Goal: Task Accomplishment & Management: Use online tool/utility

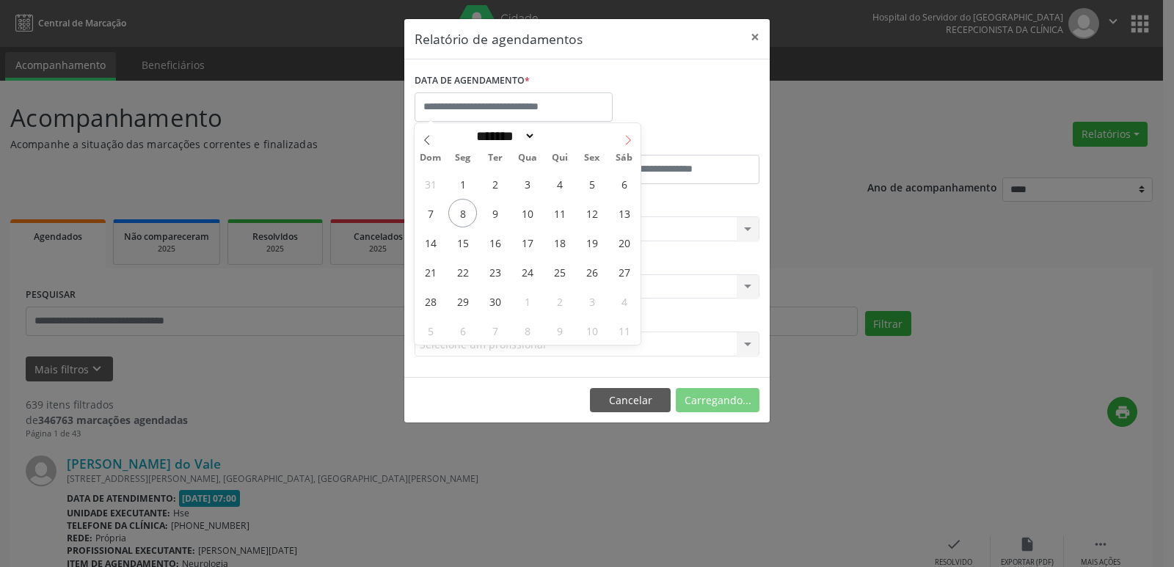
click at [629, 142] on icon at bounding box center [628, 140] width 10 height 10
select select "*"
click at [519, 242] on span "15" at bounding box center [527, 242] width 29 height 29
type input "**********"
click at [519, 242] on span "15" at bounding box center [527, 242] width 29 height 29
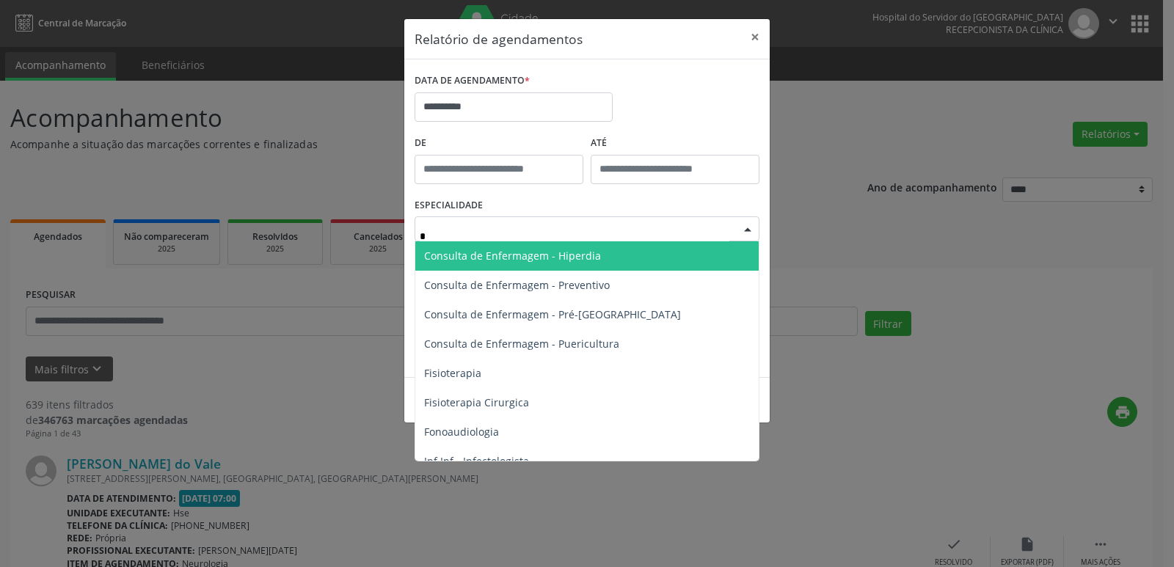
type input "**"
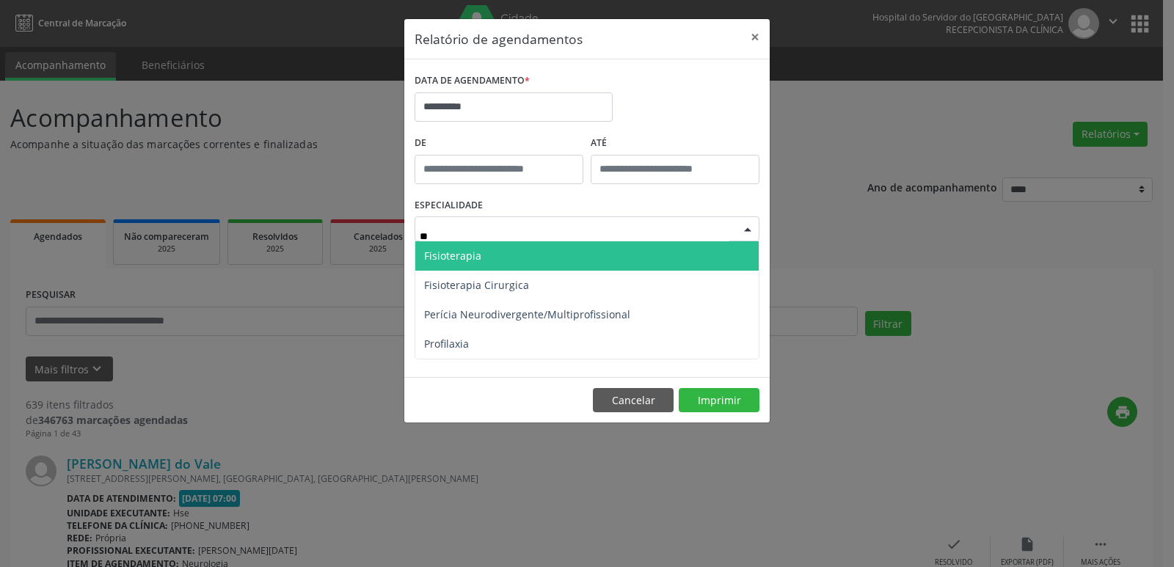
click at [456, 263] on span "Fisioterapia" at bounding box center [586, 255] width 343 height 29
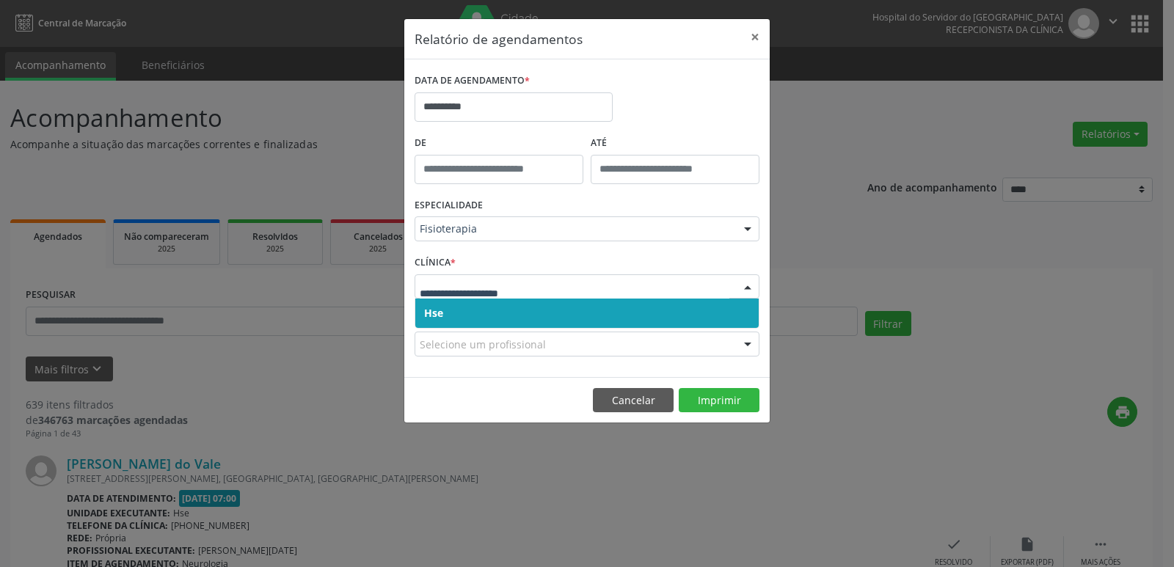
click at [440, 310] on span "Hse" at bounding box center [433, 313] width 19 height 14
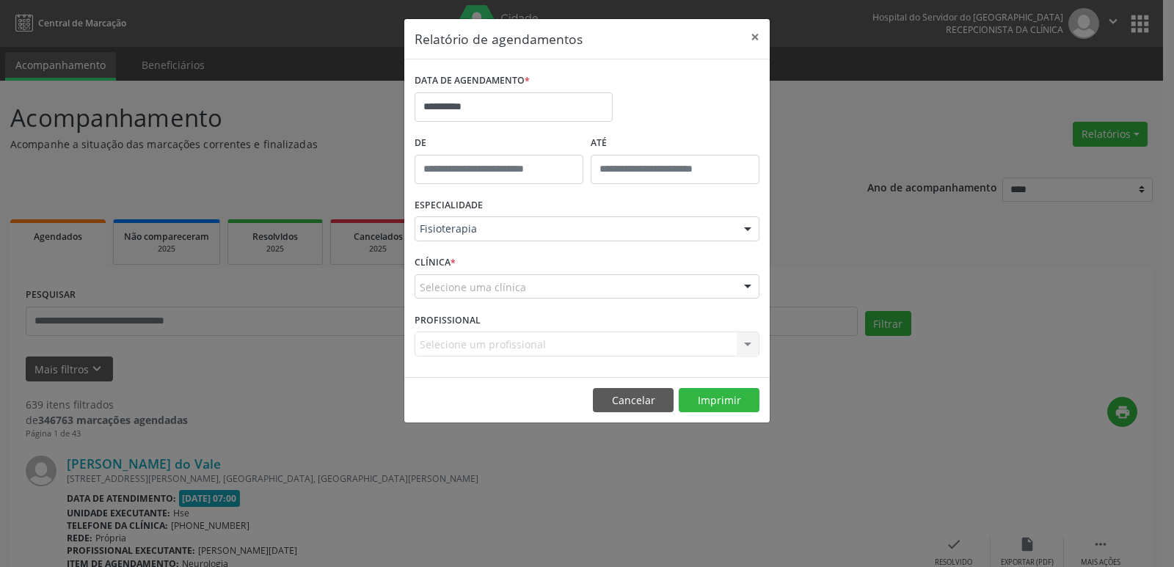
drag, startPoint x: 444, startPoint y: 298, endPoint x: 455, endPoint y: 282, distance: 19.1
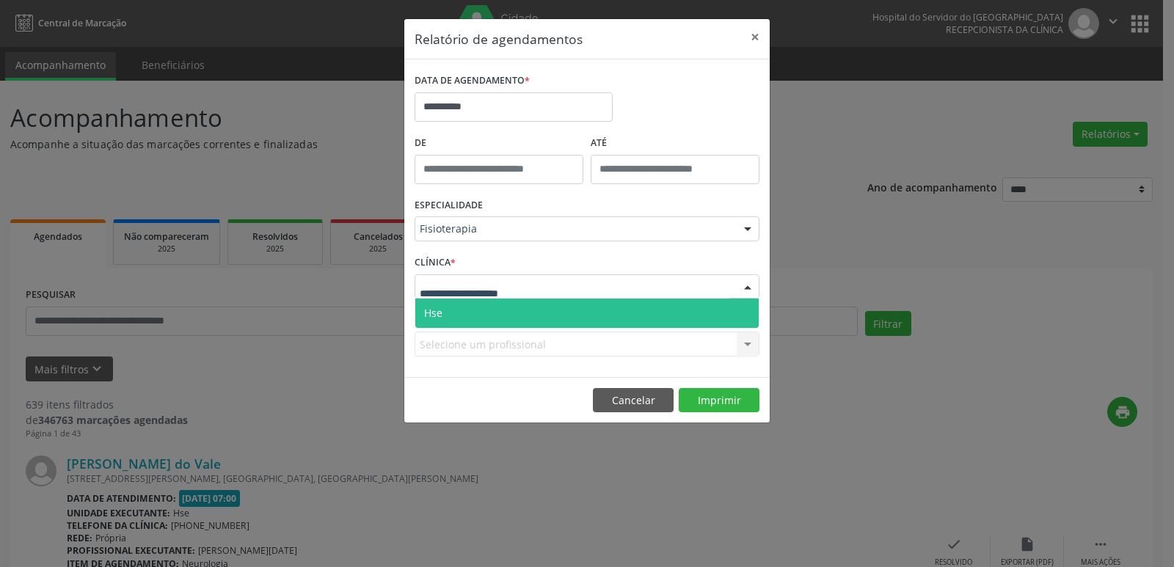
click at [445, 309] on span "Hse" at bounding box center [586, 313] width 343 height 29
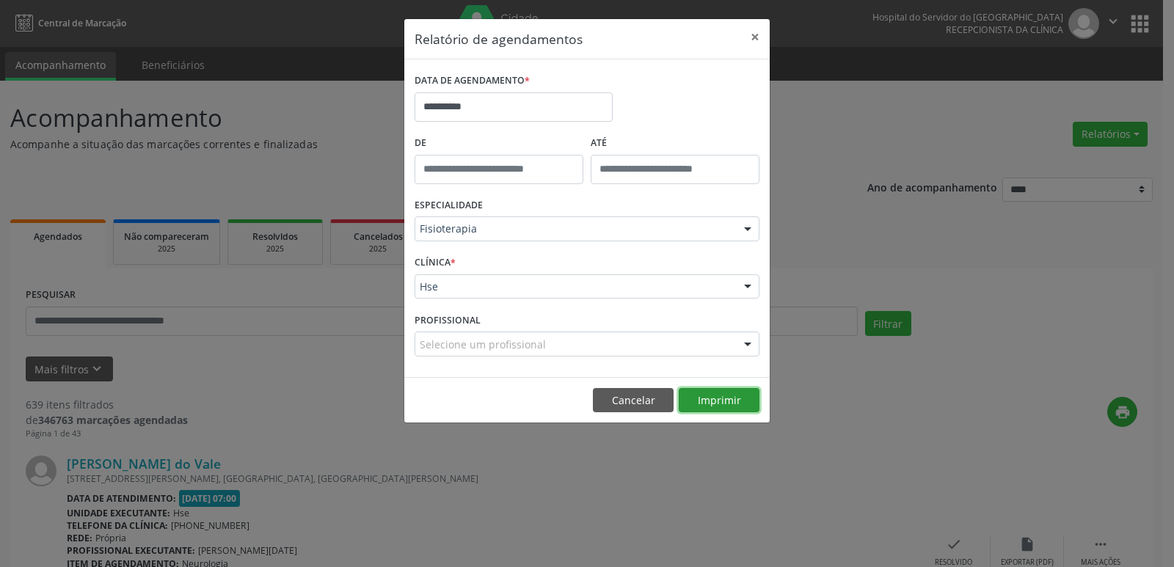
click at [706, 402] on button "Imprimir" at bounding box center [718, 400] width 81 height 25
click at [753, 37] on button "×" at bounding box center [754, 37] width 29 height 36
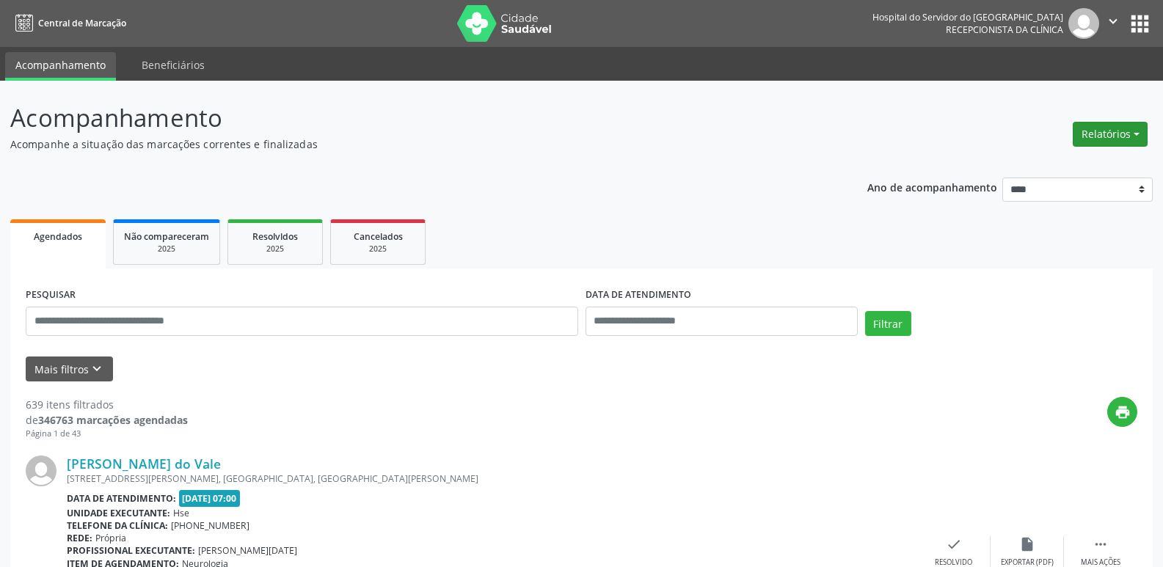
click at [1114, 132] on button "Relatórios" at bounding box center [1109, 134] width 75 height 25
click at [1022, 166] on link "Agendamentos" at bounding box center [1069, 165] width 158 height 21
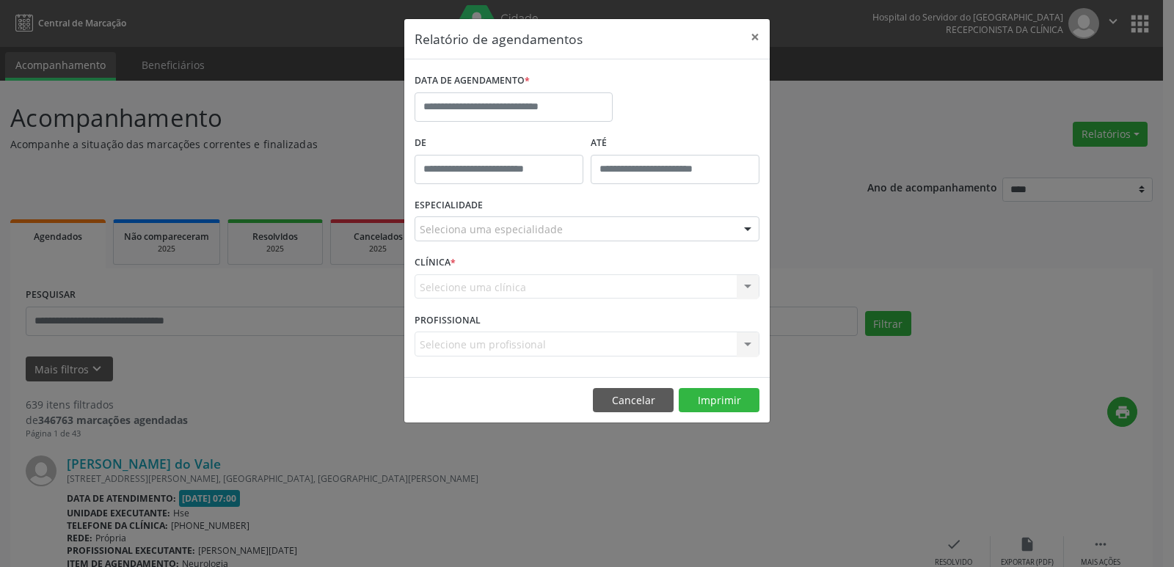
click at [741, 494] on div "Relatório de agendamentos × DATA DE AGENDAMENTO * De ATÉ ESPECIALIDADE Selecion…" at bounding box center [587, 283] width 1174 height 567
click at [758, 35] on button "×" at bounding box center [754, 37] width 29 height 36
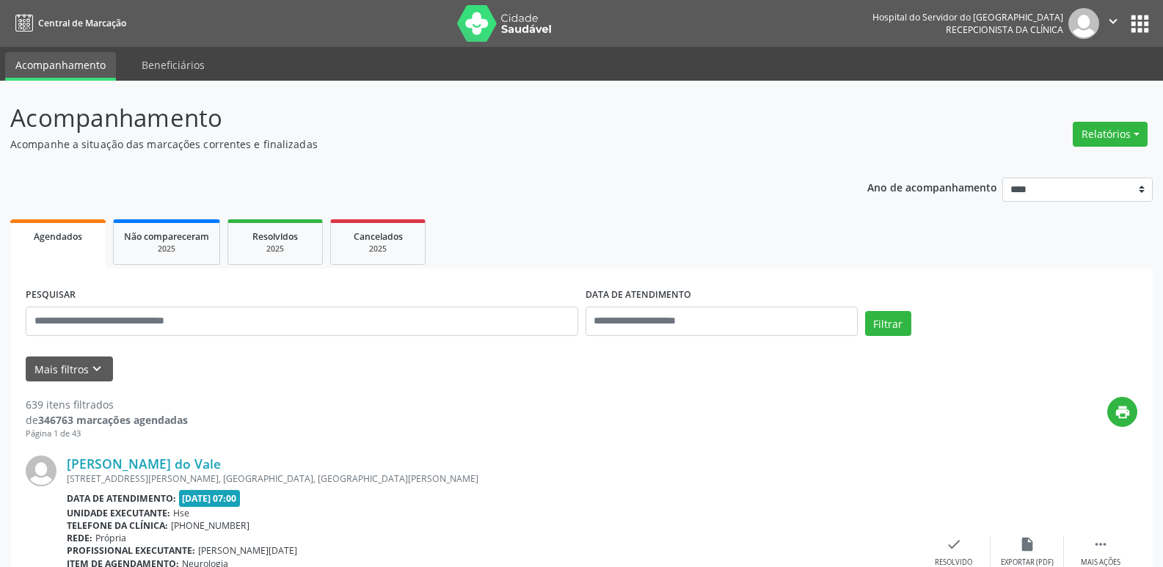
click at [251, 321] on input "text" at bounding box center [302, 321] width 552 height 29
paste input "**********"
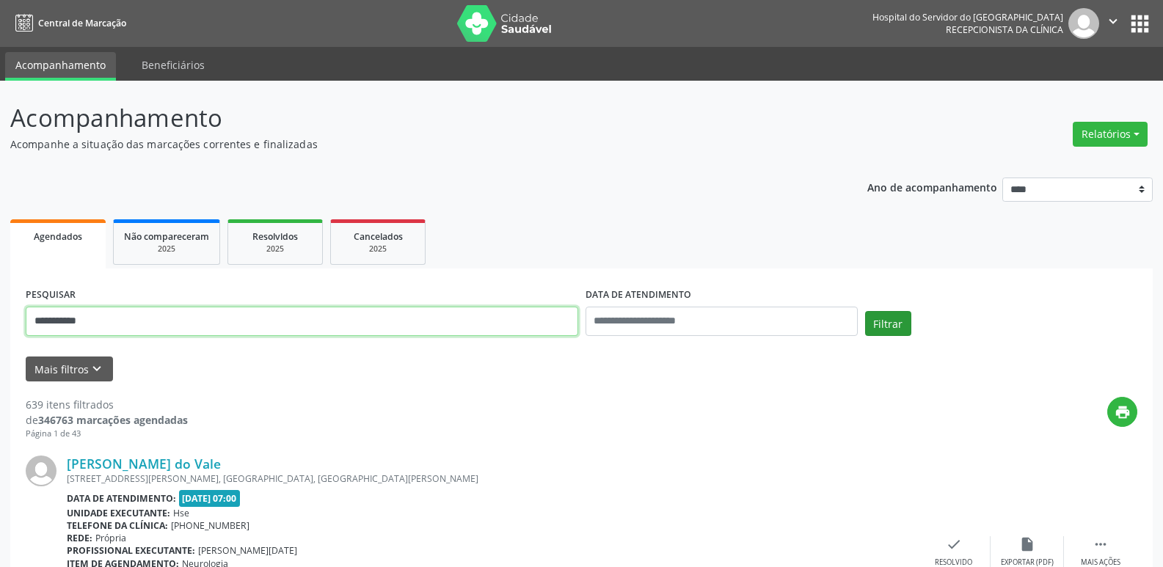
type input "**********"
click at [895, 317] on button "Filtrar" at bounding box center [888, 323] width 46 height 25
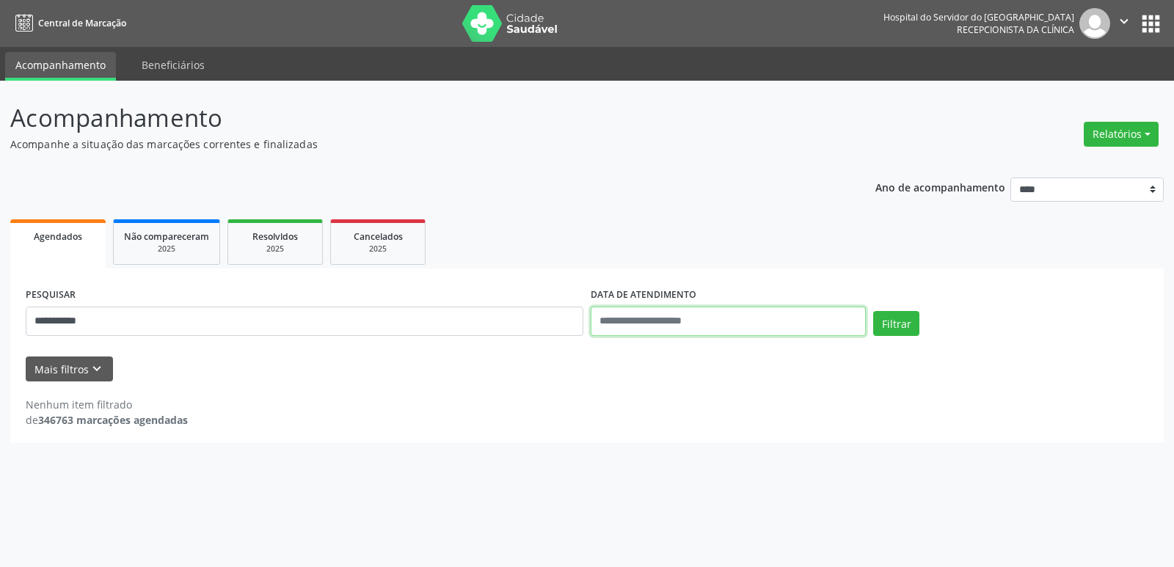
click at [753, 321] on input "text" at bounding box center [727, 321] width 275 height 29
